Goal: Information Seeking & Learning: Learn about a topic

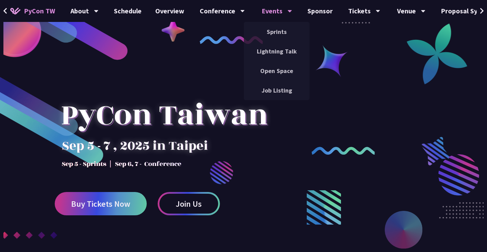
click at [99, 10] on div "Events" at bounding box center [85, 11] width 28 height 22
click at [273, 31] on link "Sprints" at bounding box center [277, 32] width 66 height 16
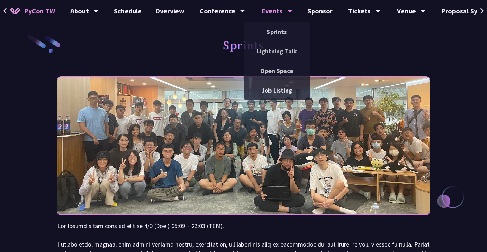
click at [272, 12] on div "Events" at bounding box center [277, 11] width 30 height 22
click at [268, 89] on link "Job Listing" at bounding box center [277, 90] width 66 height 16
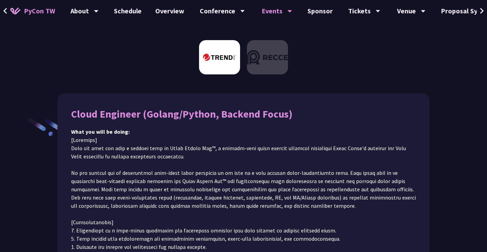
scroll to position [166, 0]
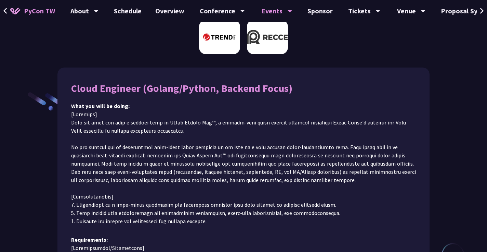
click at [278, 46] on img at bounding box center [267, 37] width 41 height 34
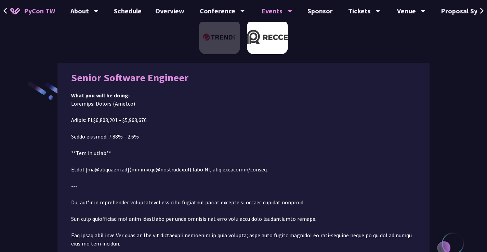
scroll to position [77, 0]
click at [226, 33] on img at bounding box center [219, 37] width 41 height 34
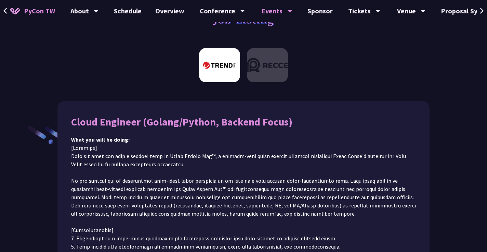
scroll to position [0, 0]
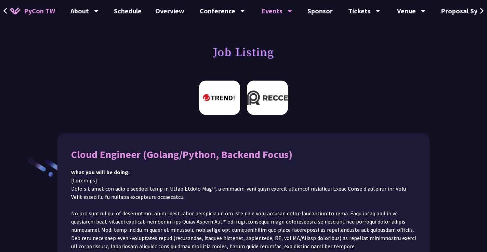
click at [255, 94] on img at bounding box center [267, 97] width 41 height 34
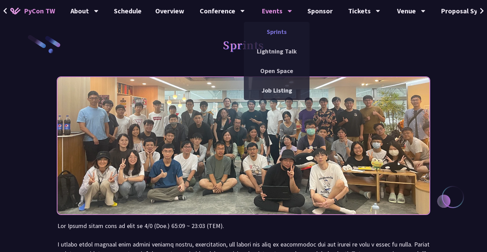
click at [274, 28] on link "Sprints" at bounding box center [277, 32] width 66 height 16
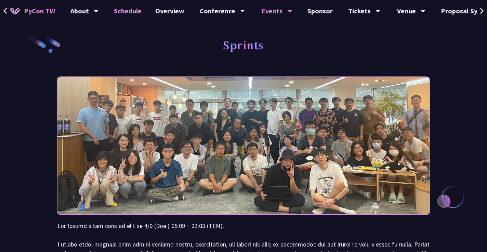
click at [130, 10] on link "Schedule" at bounding box center [127, 11] width 41 height 22
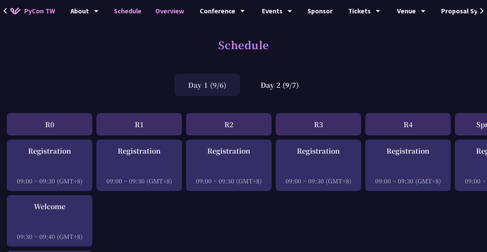
click at [155, 12] on link "Overview" at bounding box center [170, 11] width 43 height 22
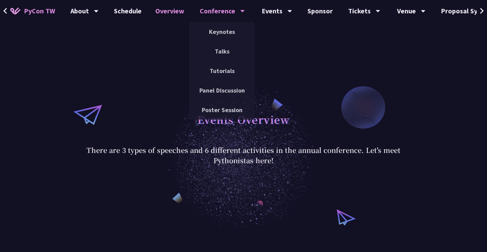
click at [99, 8] on div "Conference" at bounding box center [85, 11] width 28 height 22
click at [216, 47] on link "Talks" at bounding box center [222, 51] width 66 height 16
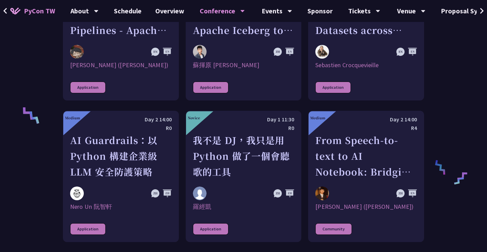
scroll to position [339, 0]
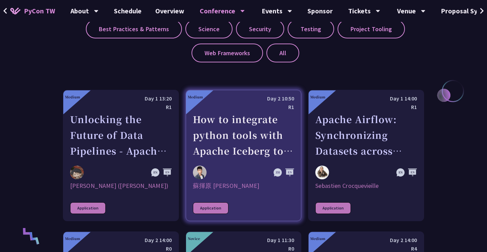
click at [240, 146] on div "How to integrate python tools with Apache Iceberg to build ETLT pipeline on Shi…" at bounding box center [244, 134] width 102 height 47
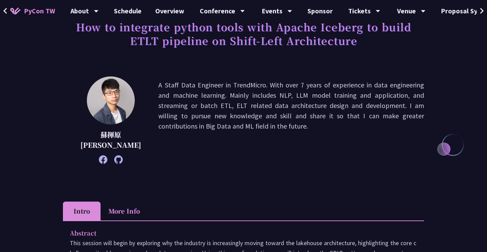
scroll to position [118, 0]
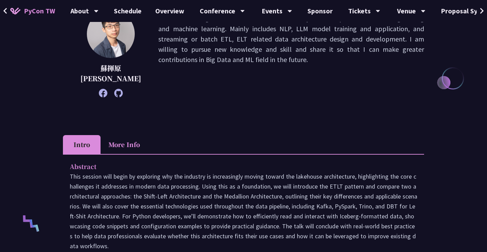
click at [131, 148] on li "More Info" at bounding box center [124, 144] width 47 height 19
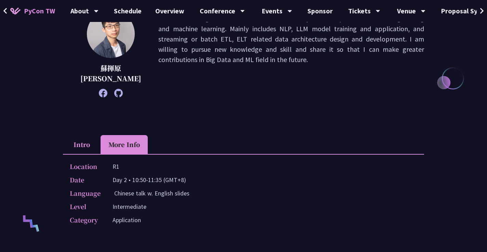
scroll to position [0, 0]
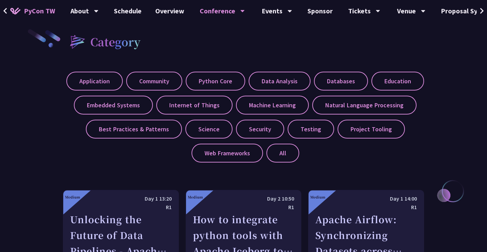
scroll to position [237, 0]
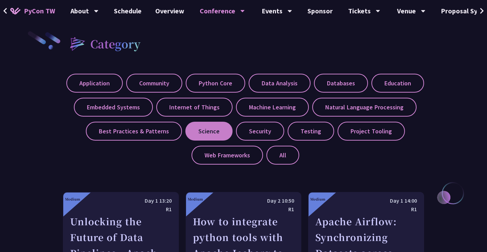
click at [206, 133] on label "Science" at bounding box center [209, 131] width 47 height 19
click at [0, 0] on input "Science" at bounding box center [0, 0] width 0 height 0
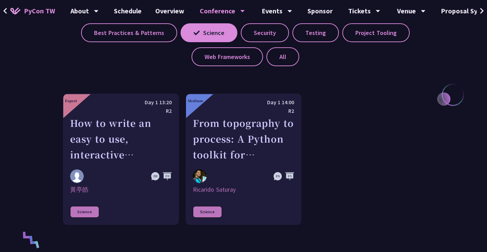
scroll to position [336, 0]
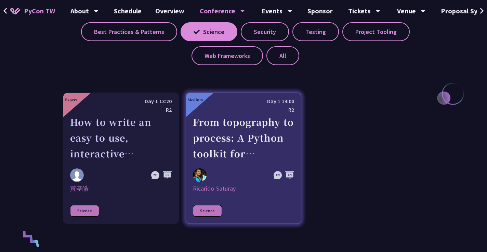
click at [254, 152] on div "From topography to process: A Python toolkit for landscape evolution analysis" at bounding box center [244, 137] width 102 height 47
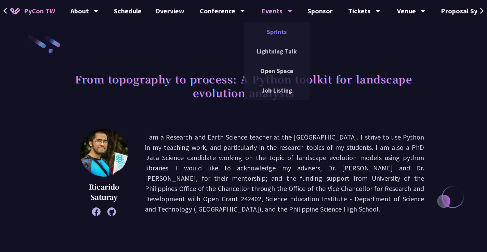
click at [274, 35] on link "Sprints" at bounding box center [277, 32] width 66 height 16
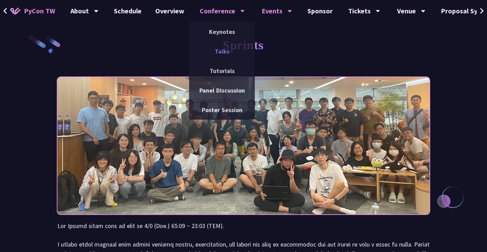
click at [225, 54] on link "Talks" at bounding box center [222, 51] width 66 height 16
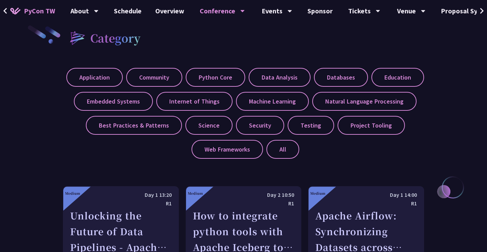
scroll to position [238, 0]
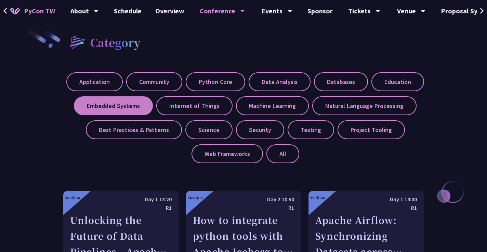
click at [145, 103] on label "Embedded Systems" at bounding box center [113, 105] width 79 height 19
click at [0, 0] on input "Embedded Systems" at bounding box center [0, 0] width 0 height 0
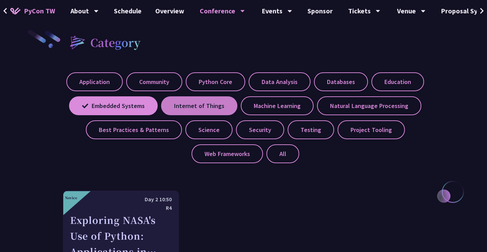
click at [198, 106] on label "Internet of Things" at bounding box center [199, 105] width 76 height 19
click at [0, 0] on input "Internet of Things" at bounding box center [0, 0] width 0 height 0
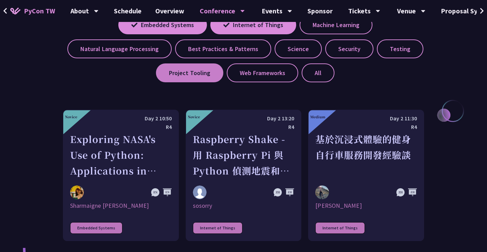
scroll to position [319, 0]
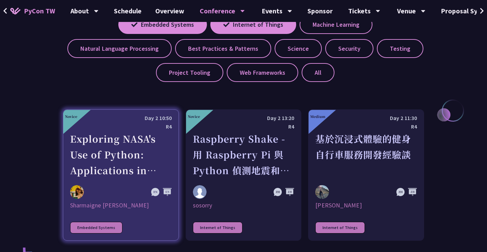
click at [128, 158] on div "Exploring NASA's Use of Python: Applications in Space Research and Data Analysis" at bounding box center [121, 154] width 102 height 47
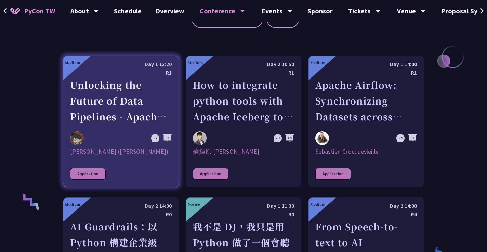
scroll to position [371, 0]
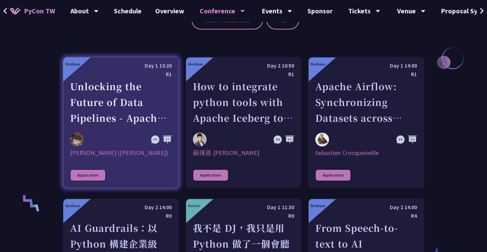
click at [91, 174] on div "Application" at bounding box center [88, 175] width 36 height 12
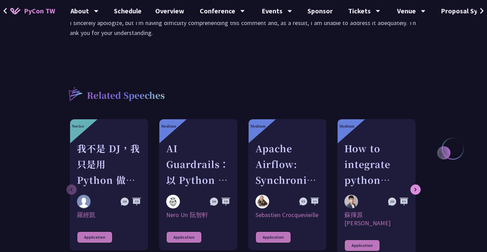
scroll to position [861, 0]
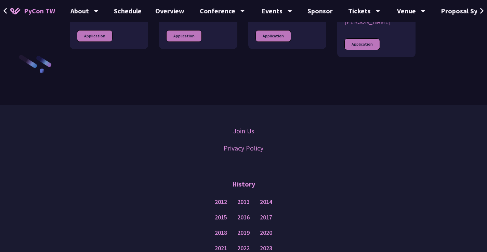
scroll to position [371, 0]
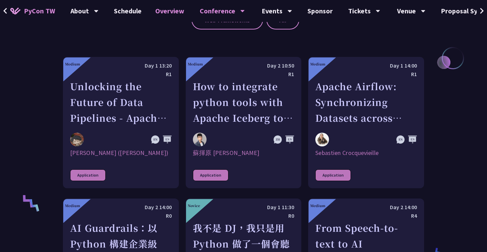
click at [173, 15] on link "Overview" at bounding box center [170, 11] width 43 height 22
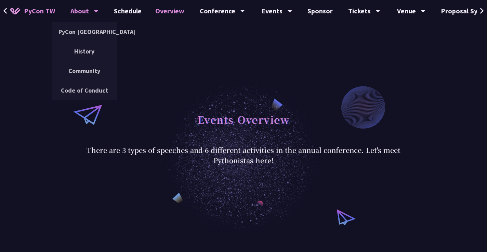
click at [84, 11] on div "About" at bounding box center [85, 11] width 28 height 22
click at [83, 29] on link "PyCon [GEOGRAPHIC_DATA]" at bounding box center [85, 32] width 66 height 16
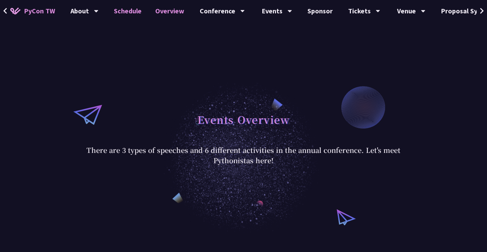
scroll to position [371, 0]
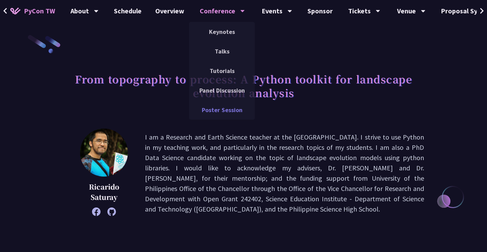
click at [220, 110] on link "Poster Session" at bounding box center [222, 110] width 66 height 16
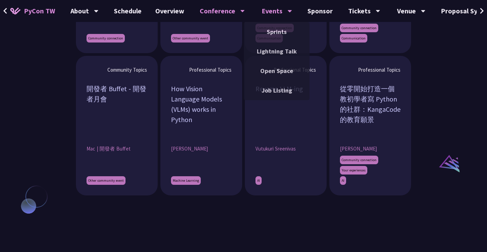
scroll to position [672, 0]
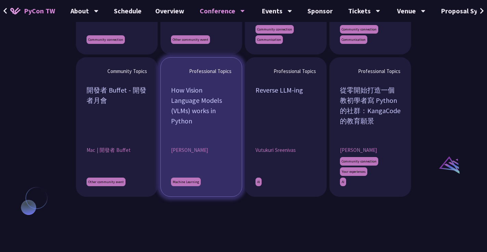
click at [203, 136] on article "Professional Topics How Vision Language Models (VLMs) works in Python John Lu M…" at bounding box center [202, 126] width 82 height 139
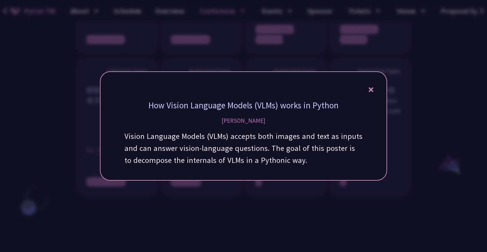
click at [373, 87] on icon at bounding box center [371, 89] width 5 height 9
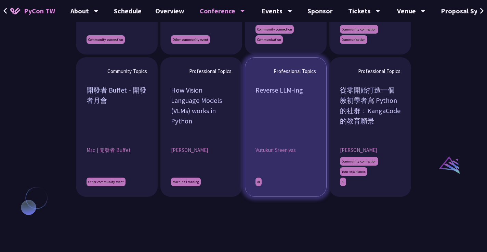
click at [295, 132] on div "Reverse LLM-ing" at bounding box center [286, 110] width 61 height 51
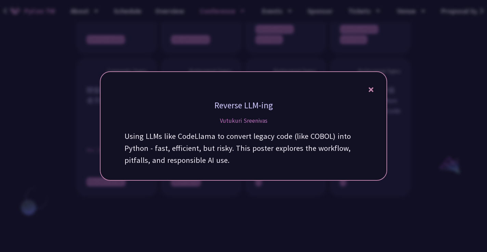
click at [373, 90] on icon at bounding box center [371, 89] width 5 height 9
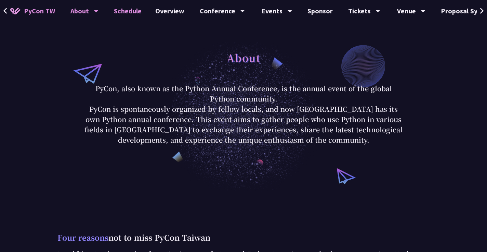
click at [127, 15] on link "Schedule" at bounding box center [127, 11] width 41 height 22
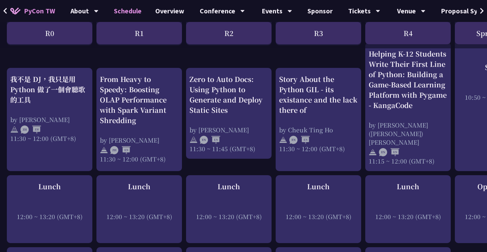
scroll to position [499, 0]
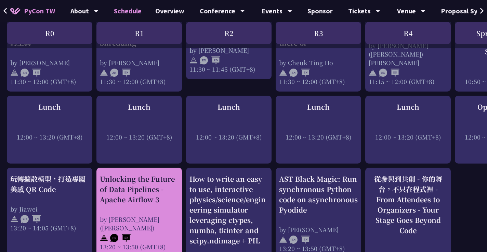
click at [115, 191] on div "Unlocking the Future of Data Pipelines - Apache Airflow 3" at bounding box center [139, 189] width 79 height 31
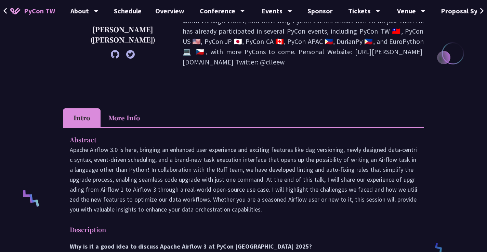
scroll to position [190, 0]
